Goal: Task Accomplishment & Management: Complete application form

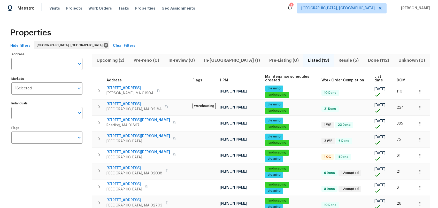
scroll to position [99, 0]
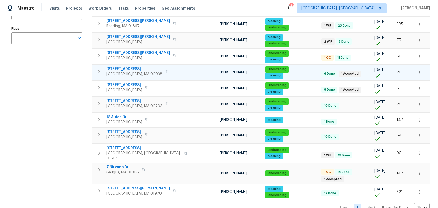
click at [129, 66] on span "484 Pleasant St" at bounding box center [134, 68] width 56 height 5
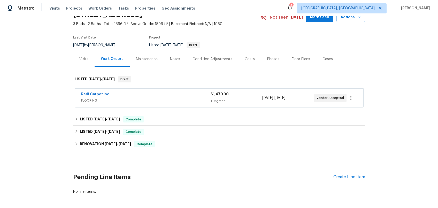
scroll to position [52, 0]
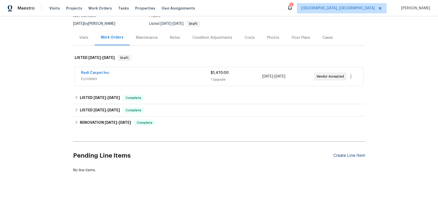
click at [342, 153] on div "Create Line Item" at bounding box center [349, 155] width 32 height 5
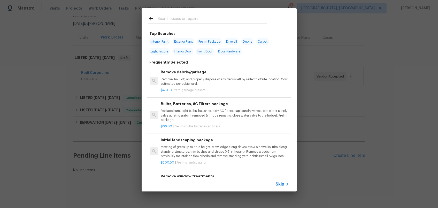
click at [199, 19] on input "text" at bounding box center [213, 20] width 110 height 8
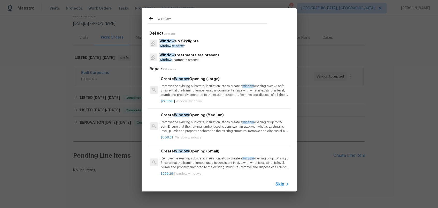
type input "window"
click at [210, 46] on div "Window s & Skylights Window window s" at bounding box center [219, 43] width 143 height 14
click at [174, 46] on span "window" at bounding box center [178, 45] width 12 height 3
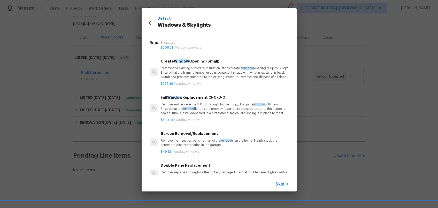
scroll to position [82, 0]
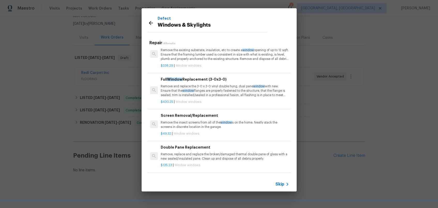
click at [208, 91] on p "Remove and replace the 3-0 x 3-0 vinyl double hung, dual pane window with new. …" at bounding box center [225, 90] width 128 height 13
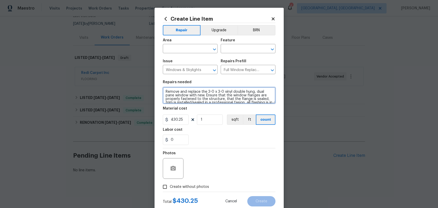
click at [164, 91] on textarea "Remove and replace the 3-0 x 3-0 vinyl double hung, dual pane window with new. …" at bounding box center [219, 95] width 113 height 17
drag, startPoint x: 204, startPoint y: 95, endPoint x: 170, endPoint y: 87, distance: 34.4
click at [170, 87] on textarea "Remove and replace the 3-0 x 3-0 vinyl double hung, dual pane window with new. …" at bounding box center [219, 95] width 113 height 17
type textarea "*Basement window* Ensure that the window flanges are properly fastened to the s…"
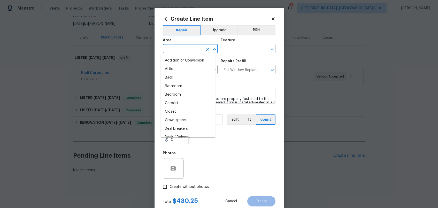
click at [175, 45] on input "text" at bounding box center [183, 49] width 40 height 8
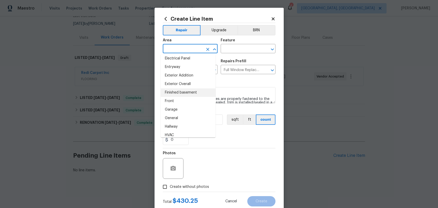
click at [192, 93] on li "Finished basement" at bounding box center [188, 92] width 55 height 9
type input "Finished basement"
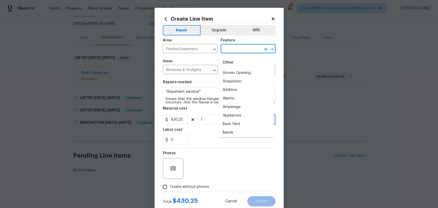
click at [232, 53] on input "text" at bounding box center [241, 49] width 40 height 8
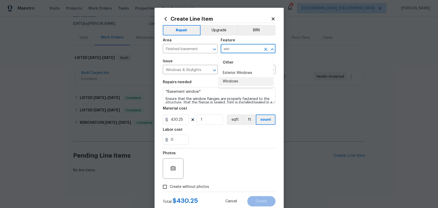
click at [234, 84] on li "Windows" at bounding box center [246, 81] width 55 height 9
type input "Windows"
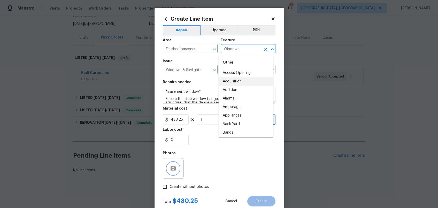
click at [171, 167] on icon "button" at bounding box center [173, 168] width 5 height 5
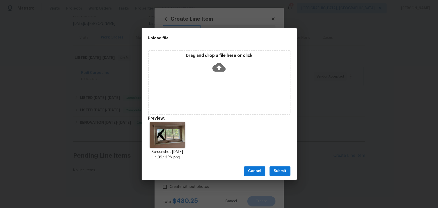
click at [284, 171] on span "Submit" at bounding box center [280, 171] width 13 height 6
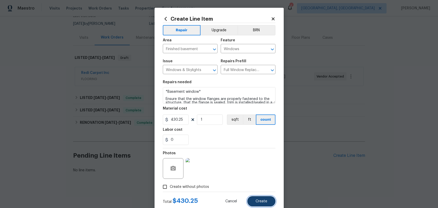
click at [271, 200] on button "Create" at bounding box center [261, 201] width 28 height 10
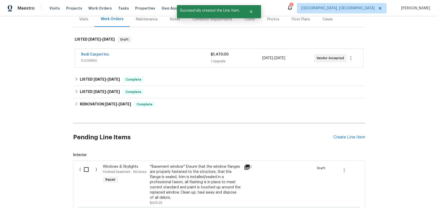
scroll to position [97, 0]
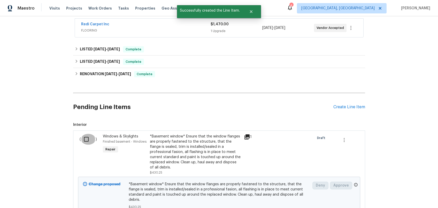
click at [81, 141] on input "checkbox" at bounding box center [88, 139] width 15 height 11
checkbox input "true"
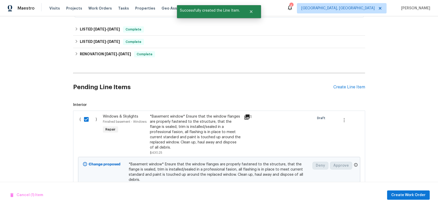
scroll to position [142, 0]
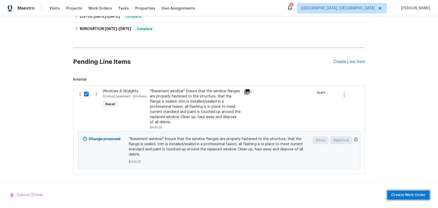
click at [407, 198] on button "Create Work Order" at bounding box center [408, 195] width 43 height 10
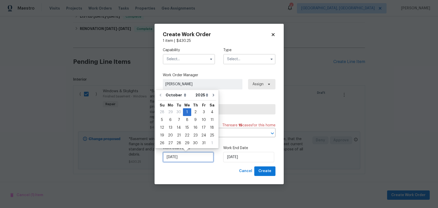
click at [202, 157] on input "[DATE]" at bounding box center [188, 157] width 51 height 10
click at [170, 123] on div "6" at bounding box center [170, 119] width 9 height 7
type input "[DATE]"
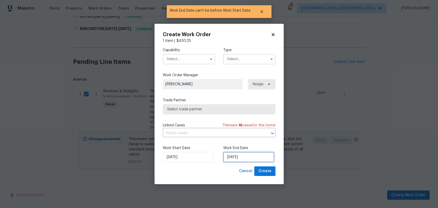
click at [242, 155] on input "[DATE]" at bounding box center [248, 157] width 51 height 10
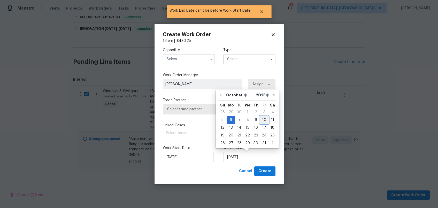
click at [262, 121] on div "10" at bounding box center [264, 119] width 9 height 7
type input "[DATE]"
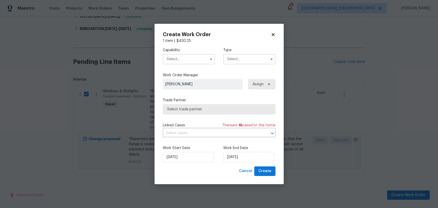
click at [205, 61] on input "text" at bounding box center [189, 59] width 52 height 10
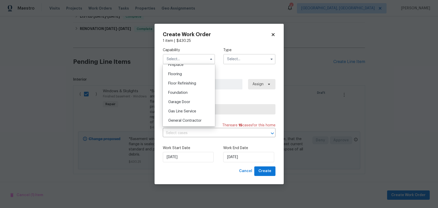
scroll to position [220, 0]
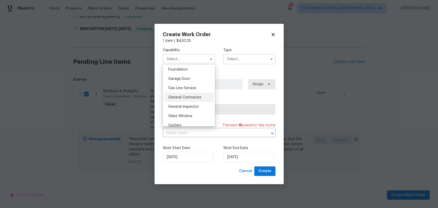
click at [194, 102] on div "General Contractor" at bounding box center [189, 97] width 50 height 9
type input "General Contractor"
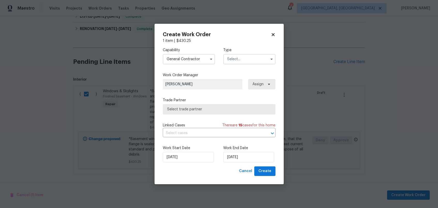
click at [228, 63] on input "text" at bounding box center [249, 59] width 52 height 10
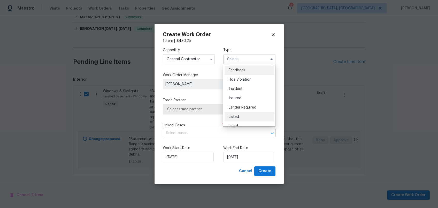
click at [245, 116] on div "Listed" at bounding box center [250, 116] width 50 height 9
type input "Listed"
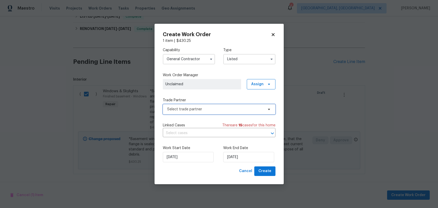
click at [234, 110] on span "Select trade partner" at bounding box center [215, 109] width 96 height 5
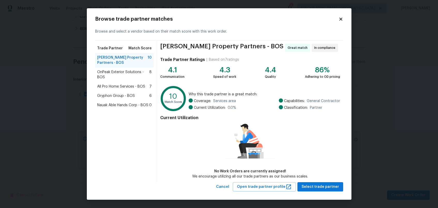
click at [130, 80] on div "OnPeak Exterior Solutions - BOS 8" at bounding box center [124, 74] width 59 height 14
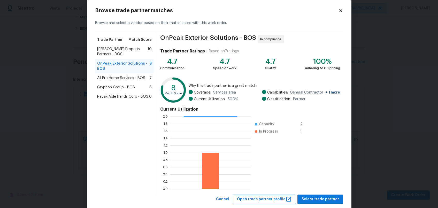
scroll to position [20, 0]
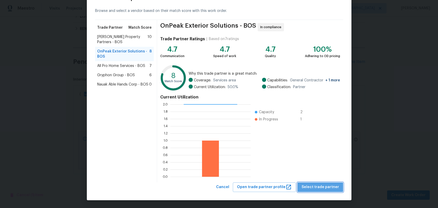
click at [330, 185] on span "Select trade partner" at bounding box center [320, 187] width 37 height 6
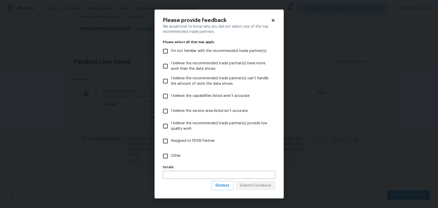
scroll to position [0, 0]
click at [181, 155] on label "Other" at bounding box center [215, 156] width 111 height 15
click at [171, 155] on input "Other" at bounding box center [165, 156] width 11 height 11
checkbox input "true"
click at [265, 183] on span "Submit Feedback" at bounding box center [256, 185] width 32 height 6
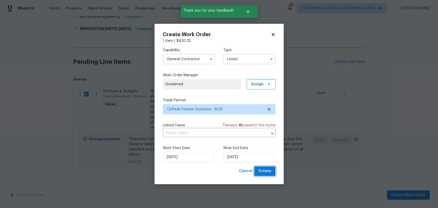
click at [268, 172] on span "Create" at bounding box center [264, 171] width 13 height 6
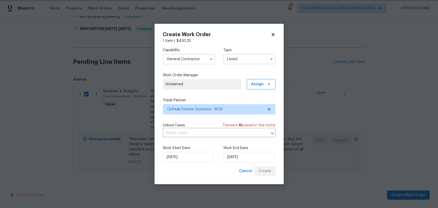
checkbox input "false"
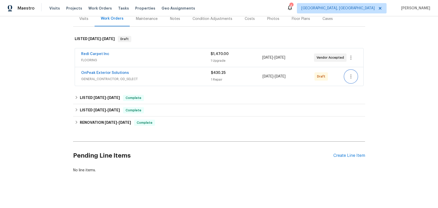
click at [353, 70] on button "button" at bounding box center [351, 76] width 12 height 12
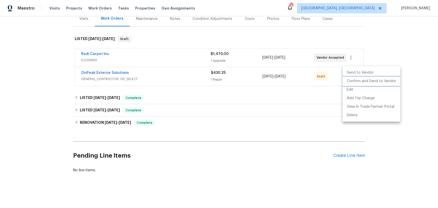
click at [358, 80] on li "Confirm and Send to Vendor" at bounding box center [372, 81] width 58 height 9
